Goal: Task Accomplishment & Management: Manage account settings

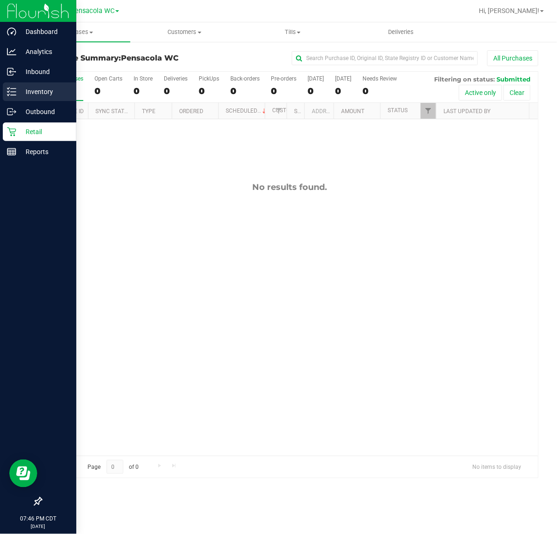
click at [7, 91] on icon at bounding box center [11, 91] width 9 height 9
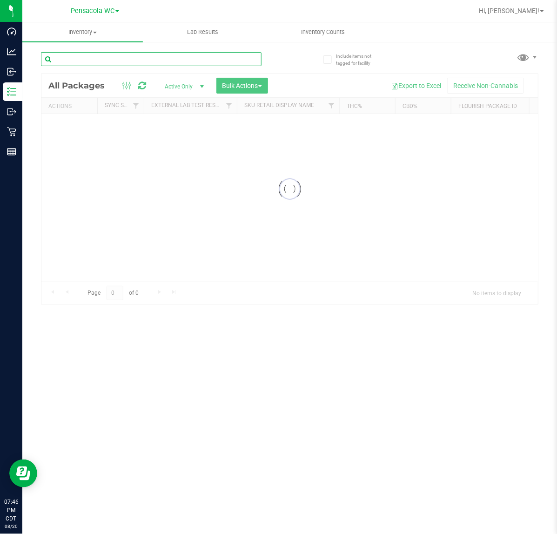
click at [103, 54] on div "Inventory All packages All inventory Waste log Create inventory Lab Results Inv…" at bounding box center [289, 278] width 535 height 512
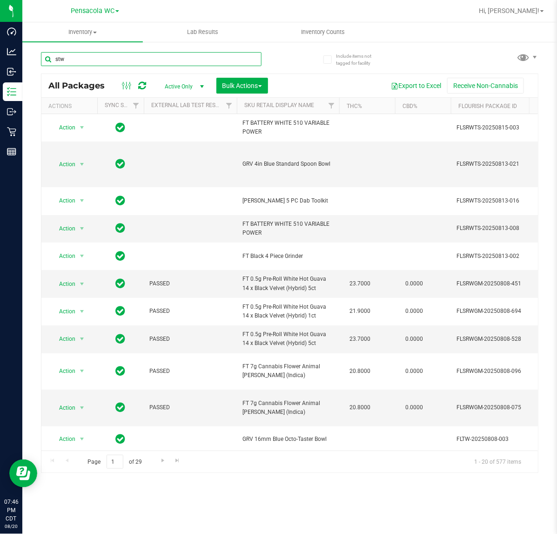
type input "stw"
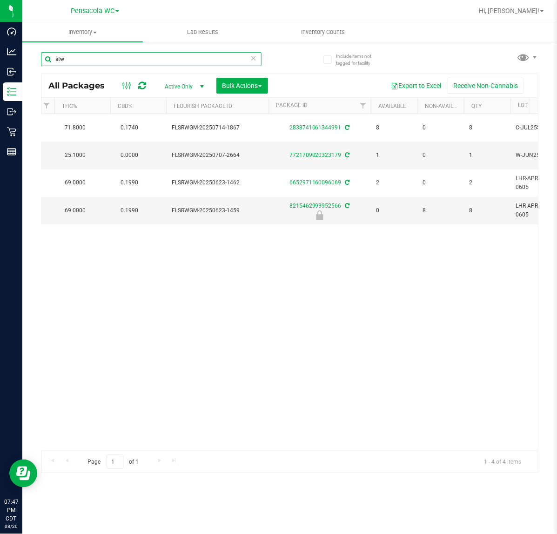
scroll to position [0, 187]
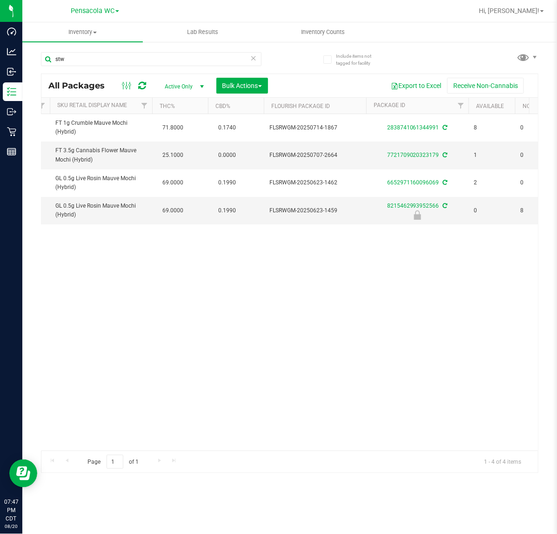
drag, startPoint x: 315, startPoint y: 261, endPoint x: 308, endPoint y: 260, distance: 7.1
click at [311, 260] on div "Action Action Adjust qty Create package Edit attributes Global inventory Locate…" at bounding box center [289, 282] width 497 height 337
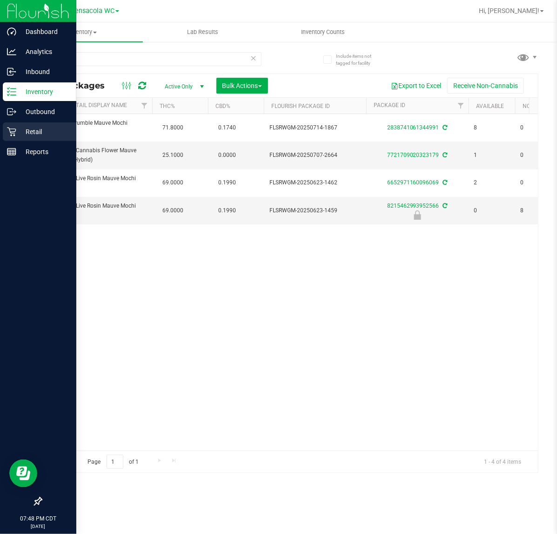
click at [12, 133] on icon at bounding box center [11, 131] width 9 height 9
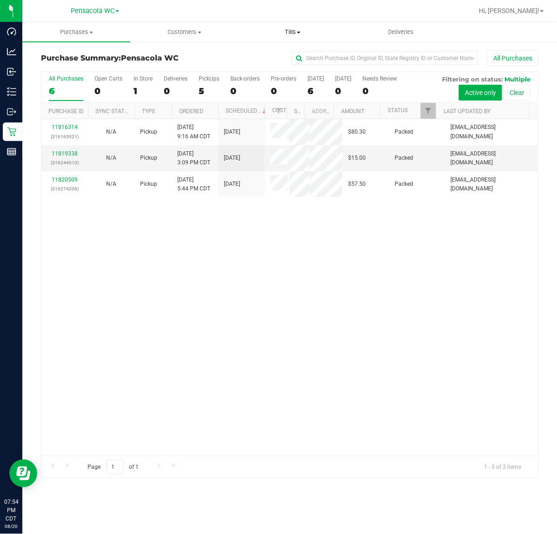
click at [302, 28] on span "Tills" at bounding box center [292, 32] width 107 height 8
click at [288, 52] on span "Manage tills" at bounding box center [270, 56] width 63 height 8
